Goal: Check status: Check status

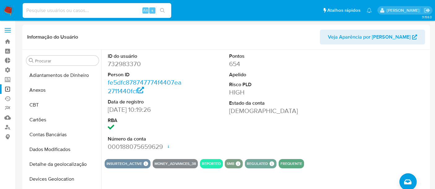
select select "10"
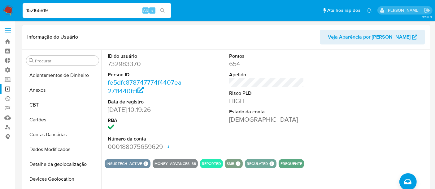
scroll to position [119, 0]
type input "152166819"
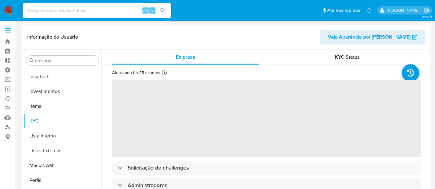
scroll to position [291, 0]
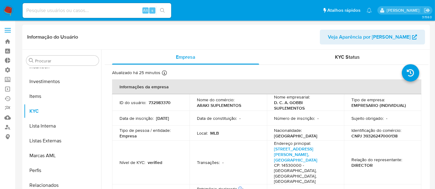
select select "10"
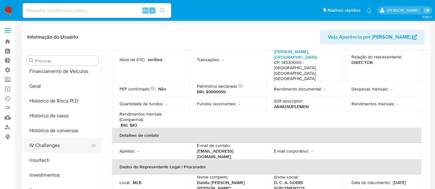
scroll to position [188, 0]
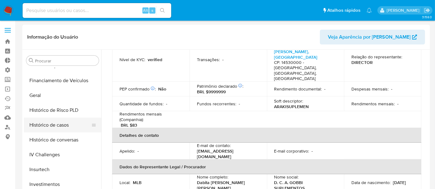
click at [59, 126] on button "Histórico de casos" at bounding box center [60, 125] width 72 height 15
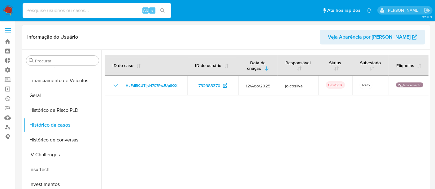
click at [58, 9] on input at bounding box center [97, 11] width 149 height 8
paste input "152166819"
type input "152166819"
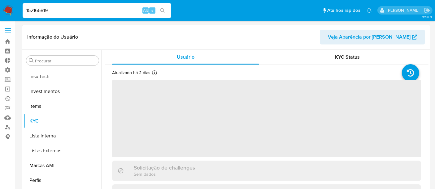
scroll to position [291, 0]
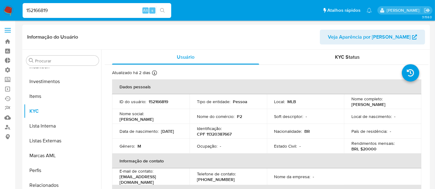
select select "10"
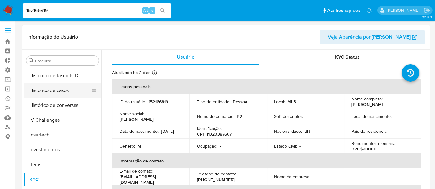
click at [55, 91] on button "Histórico de casos" at bounding box center [60, 90] width 72 height 15
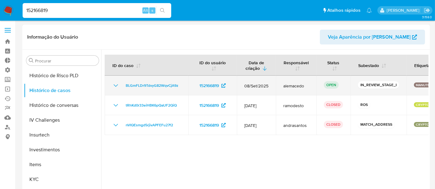
click at [112, 85] on icon "Mostrar/Ocultar" at bounding box center [115, 85] width 7 height 7
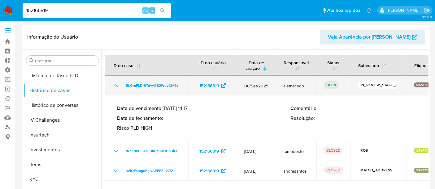
click at [112, 85] on icon "Mostrar/Ocultar" at bounding box center [115, 85] width 7 height 7
